Goal: Task Accomplishment & Management: Manage account settings

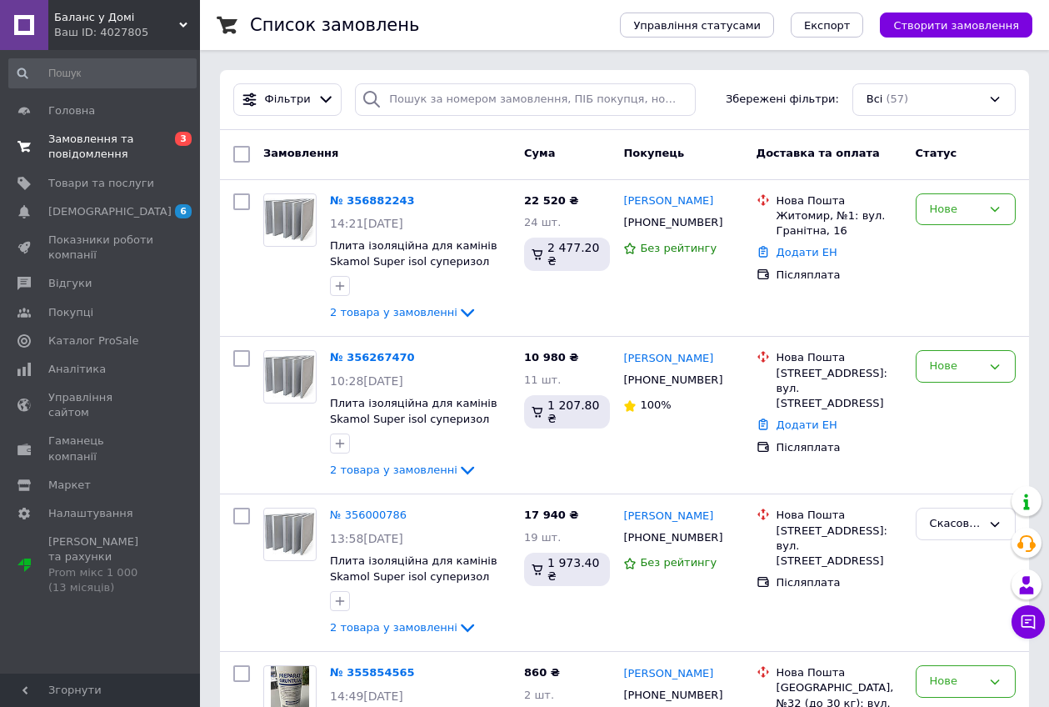
click at [112, 144] on span "Замовлення та повідомлення" at bounding box center [101, 147] width 106 height 30
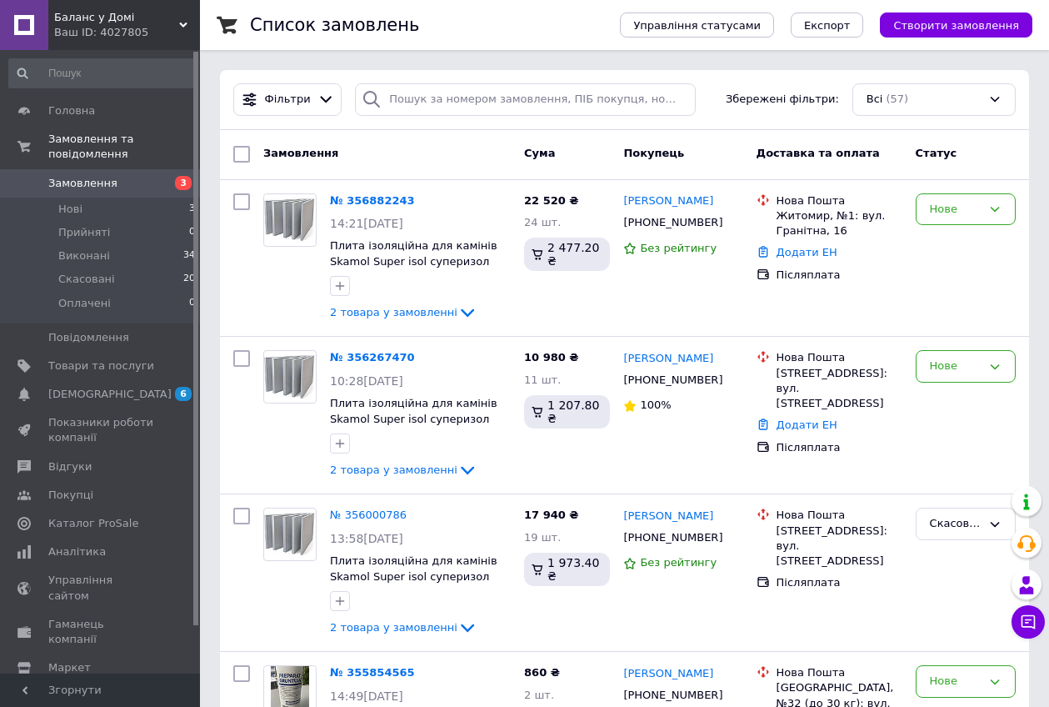
click at [97, 176] on span "Замовлення" at bounding box center [82, 183] width 69 height 15
click at [79, 111] on span "Головна" at bounding box center [71, 110] width 47 height 15
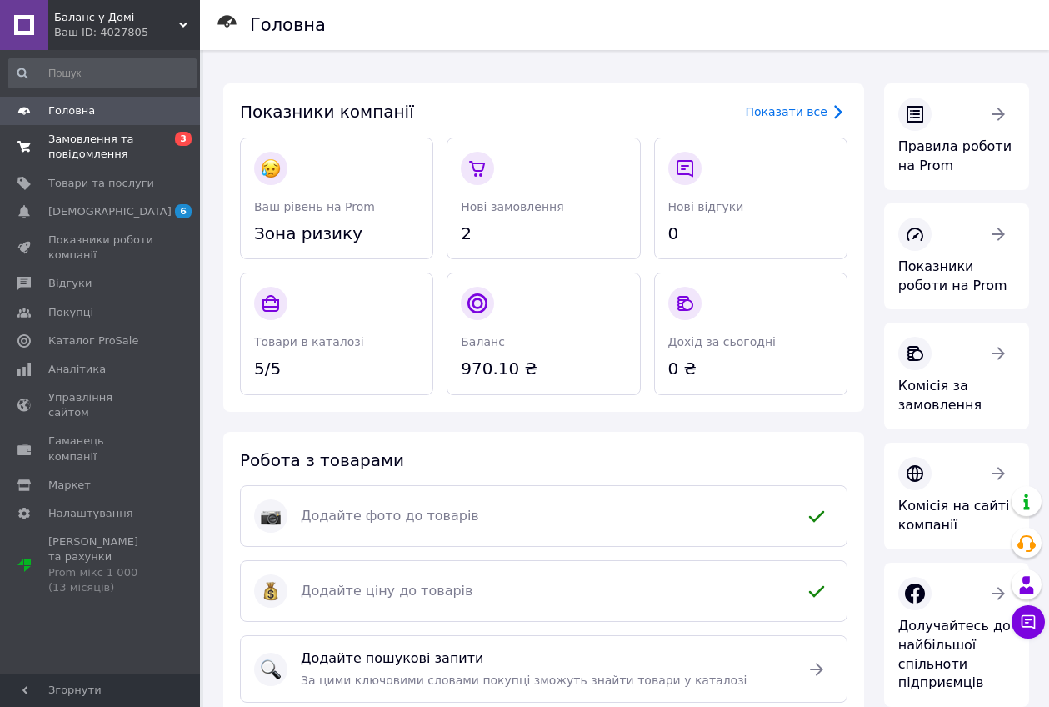
click at [92, 137] on span "Замовлення та повідомлення" at bounding box center [101, 147] width 106 height 30
